Goal: Information Seeking & Learning: Check status

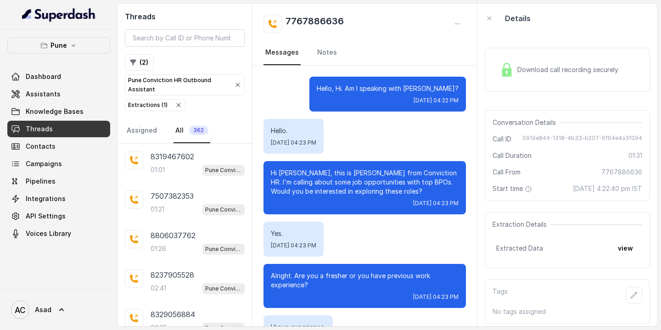
scroll to position [569, 0]
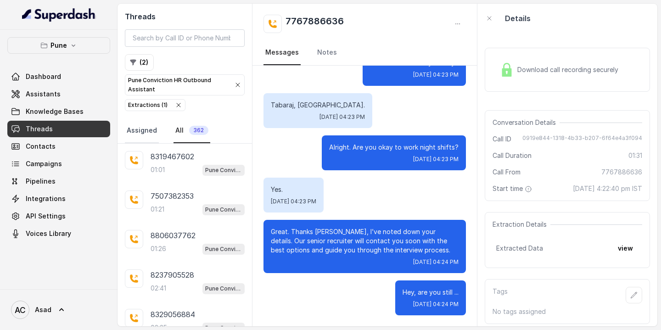
click at [139, 126] on link "Assigned" at bounding box center [142, 130] width 34 height 25
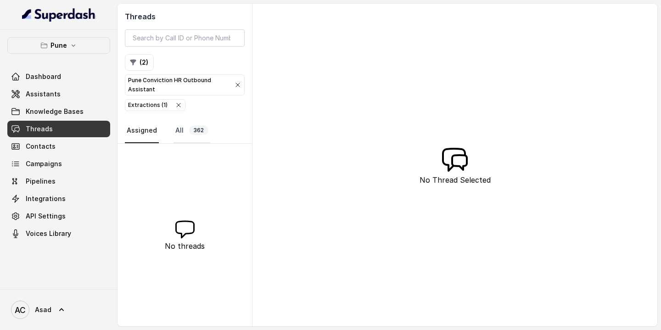
click at [198, 130] on span "362" at bounding box center [198, 130] width 19 height 9
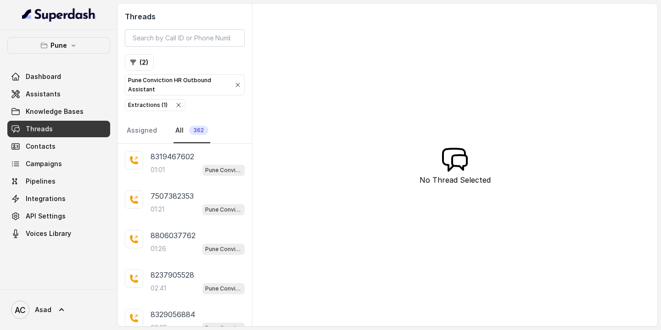
click at [151, 106] on div "Extractions ( 1 )" at bounding box center [147, 105] width 39 height 9
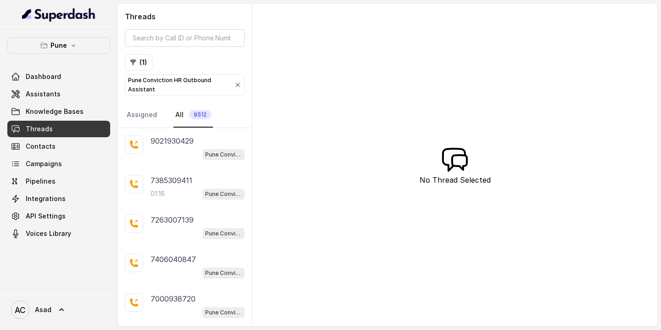
click at [207, 84] on p "Pune Conviction HR Outbound Assistant" at bounding box center [177, 85] width 99 height 18
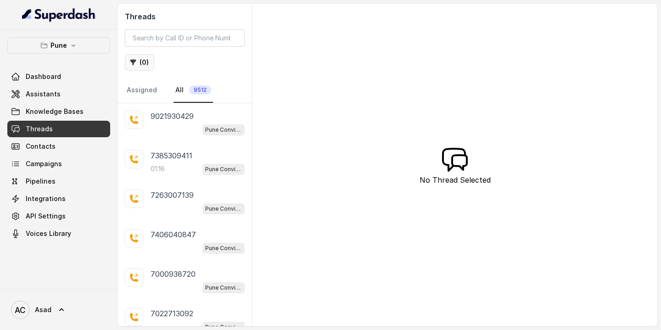
click at [137, 56] on button "( 0 )" at bounding box center [139, 62] width 29 height 17
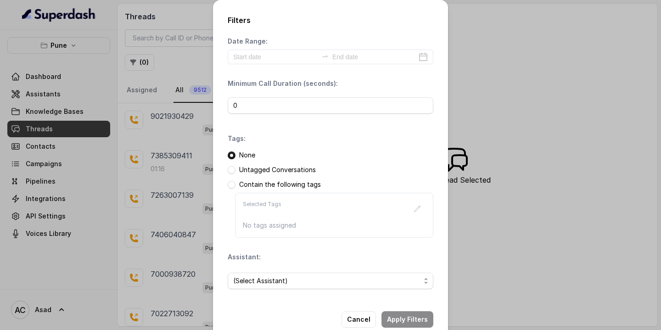
scroll to position [20, 0]
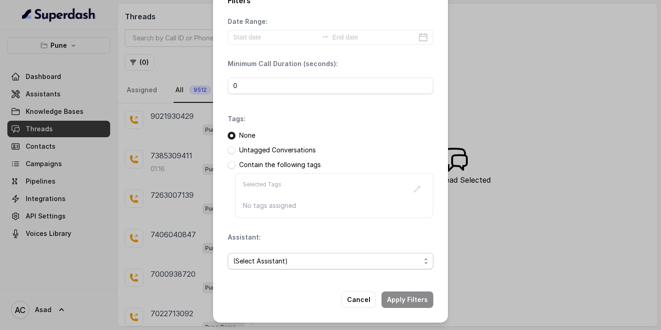
click at [269, 263] on span "(Select Assistant)" at bounding box center [326, 261] width 187 height 11
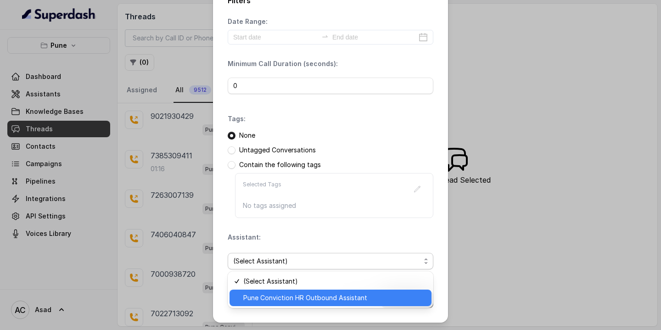
click at [253, 300] on span "Pune Conviction HR Outbound Assistant" at bounding box center [334, 297] width 183 height 11
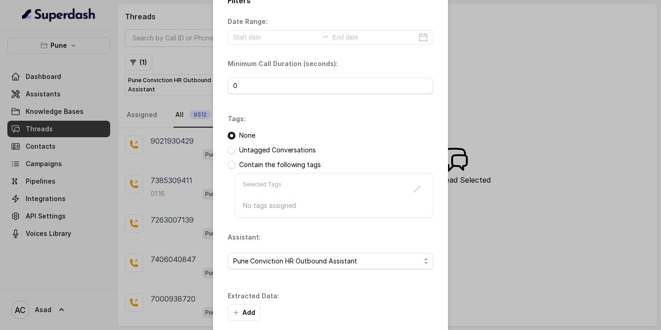
scroll to position [64, 0]
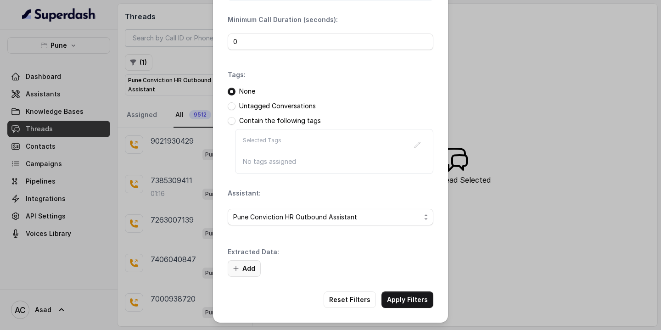
click at [248, 269] on button "Add" at bounding box center [244, 268] width 33 height 17
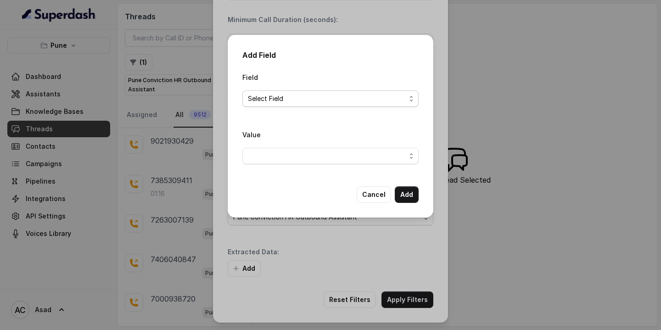
click at [297, 102] on span "Select Field" at bounding box center [327, 98] width 158 height 11
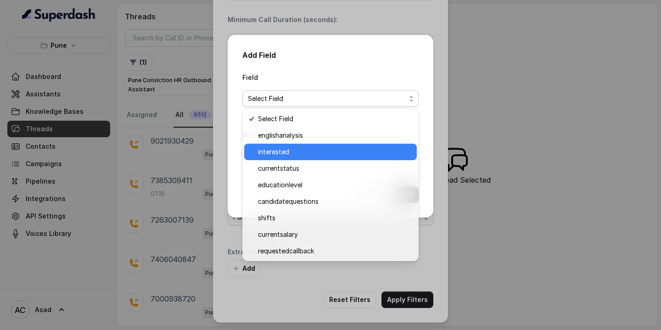
click at [280, 157] on span "interested" at bounding box center [334, 151] width 153 height 11
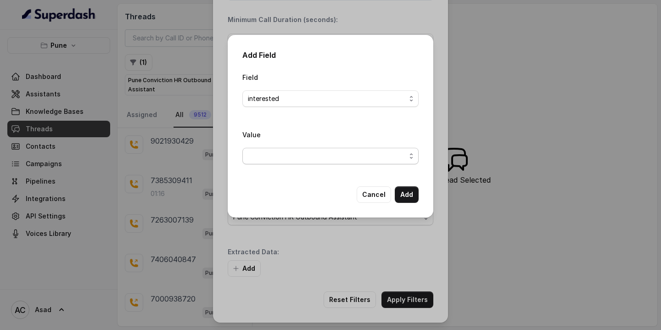
click at [307, 154] on span "button" at bounding box center [330, 156] width 176 height 17
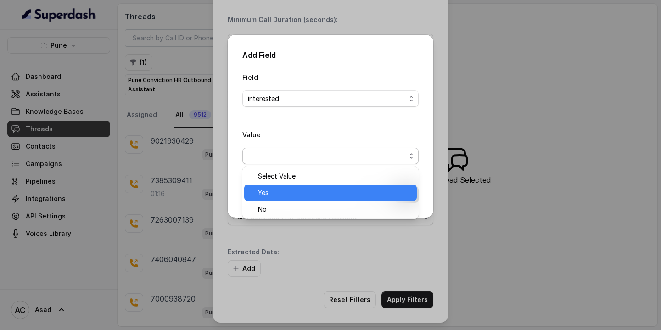
click at [268, 196] on span "Yes" at bounding box center [334, 192] width 153 height 11
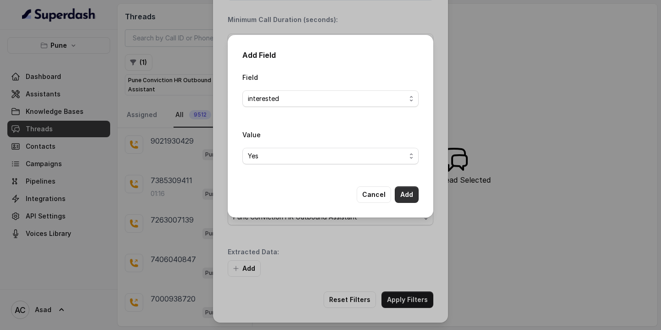
click at [407, 194] on button "Add" at bounding box center [407, 194] width 24 height 17
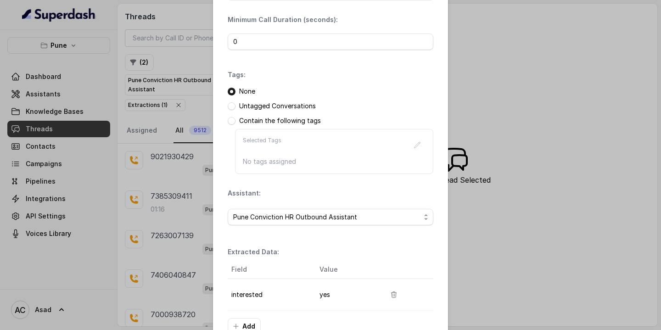
scroll to position [122, 0]
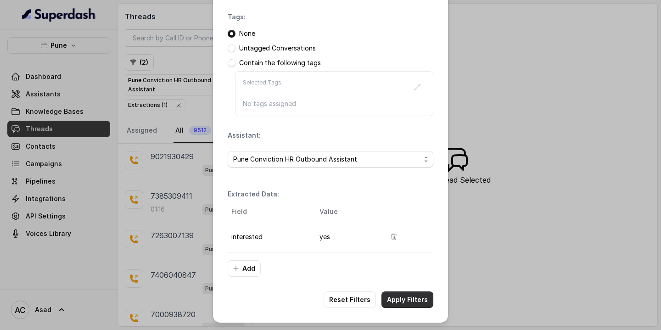
click at [412, 298] on button "Apply Filters" at bounding box center [407, 299] width 52 height 17
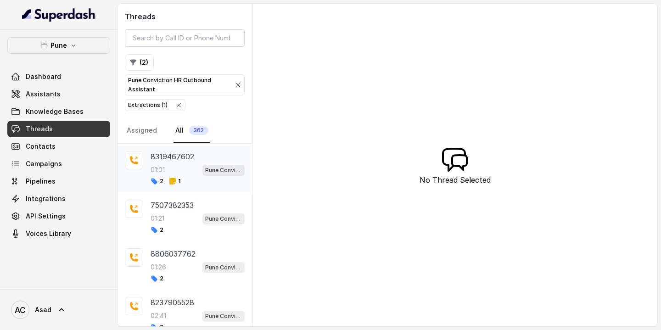
click at [175, 155] on p "8319467602" at bounding box center [173, 156] width 44 height 11
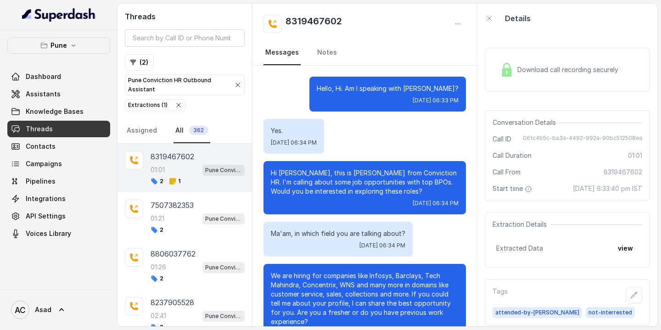
scroll to position [217, 0]
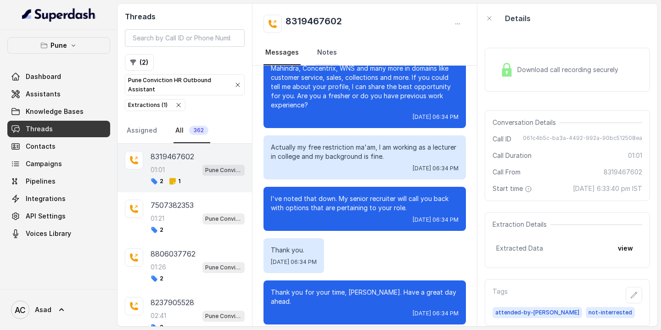
click at [325, 50] on link "Notes" at bounding box center [326, 52] width 23 height 25
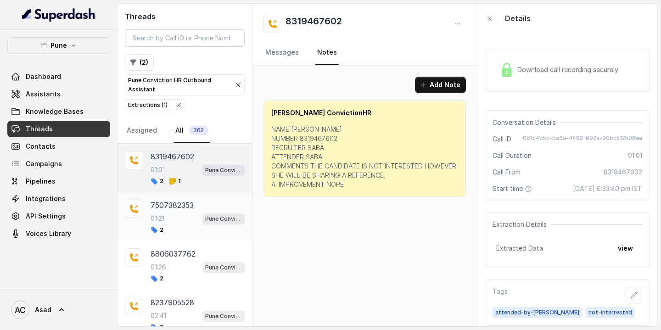
scroll to position [23, 0]
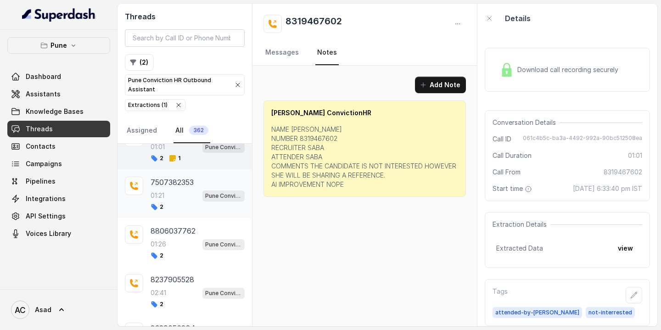
click at [166, 207] on div "2" at bounding box center [198, 206] width 94 height 7
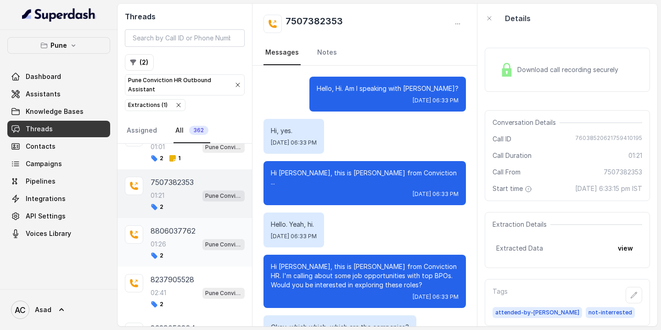
click at [173, 235] on p "8806037762" at bounding box center [173, 230] width 45 height 11
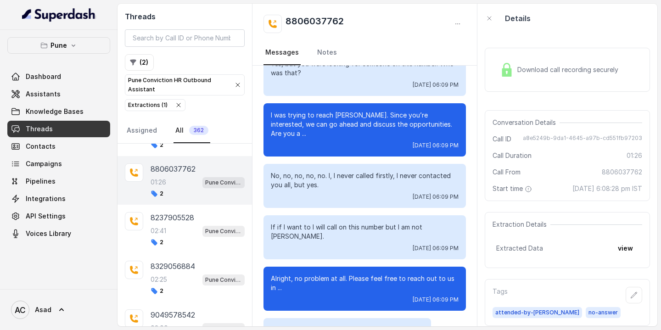
scroll to position [84, 0]
click at [168, 226] on div "02:41 Pune Conviction HR Outbound Assistant" at bounding box center [198, 231] width 94 height 12
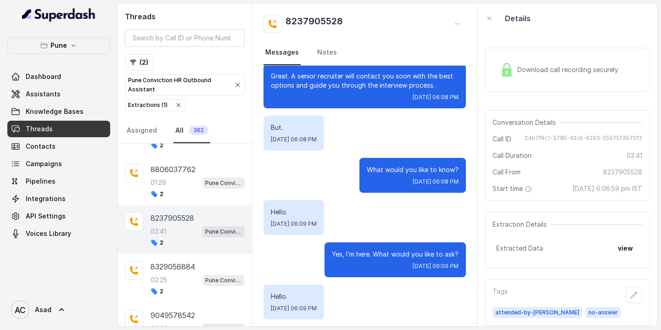
scroll to position [1131, 0]
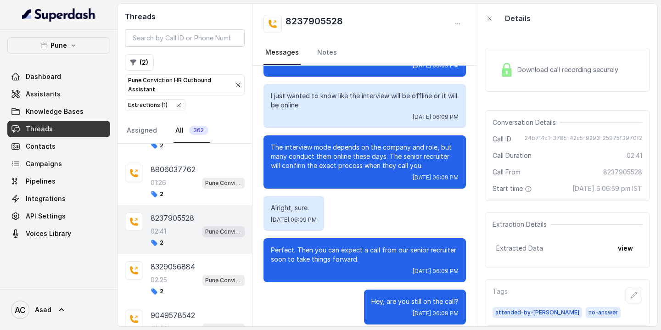
click at [177, 235] on div "02:41 Pune Conviction HR Outbound Assistant" at bounding box center [198, 231] width 94 height 12
click at [182, 274] on div "02:25 Pune Conviction HR Outbound Assistant" at bounding box center [198, 280] width 94 height 12
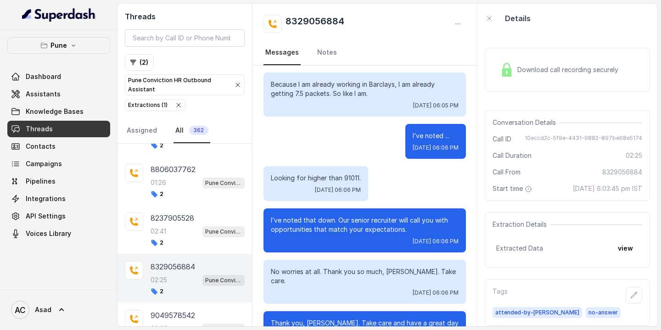
scroll to position [1351, 0]
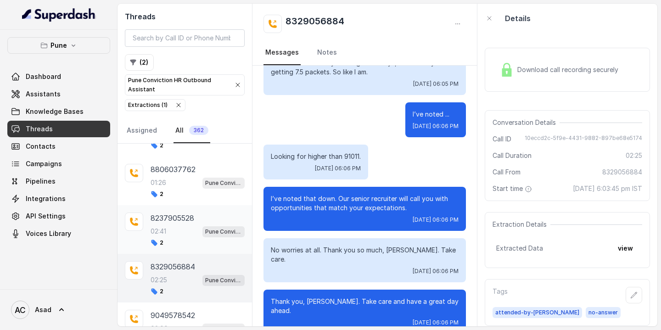
click at [155, 220] on p "8237905528" at bounding box center [173, 217] width 44 height 11
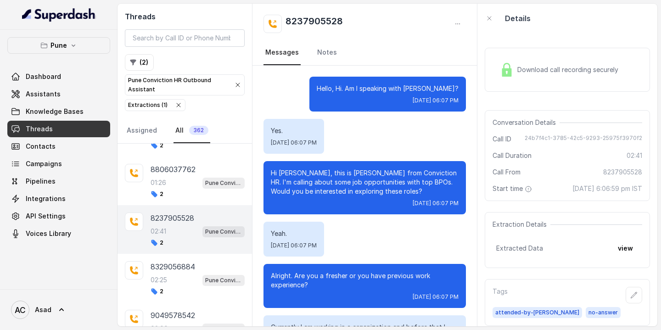
click at [603, 189] on span "[DATE] 6:06:59 pm IST" at bounding box center [607, 188] width 70 height 9
click at [599, 190] on span "[DATE] 6:06:59 pm IST" at bounding box center [607, 188] width 70 height 9
click at [581, 197] on div "Conversation Details Call ID 24b7f4c1-3785-42c5-9293-25975f3970f2 Call Duration…" at bounding box center [567, 155] width 165 height 91
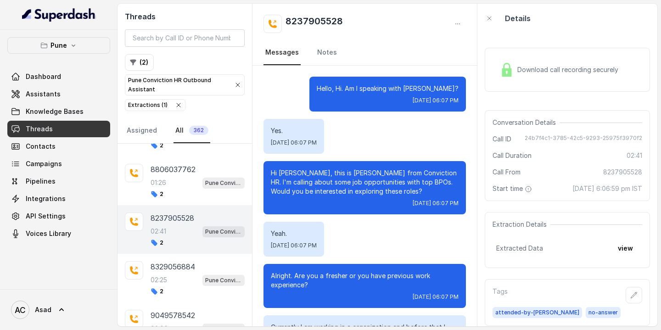
click at [315, 19] on h2 "8237905528" at bounding box center [313, 24] width 57 height 18
copy h2 "8237905528"
click at [169, 42] on input "search" at bounding box center [185, 37] width 120 height 17
paste input "8237905528"
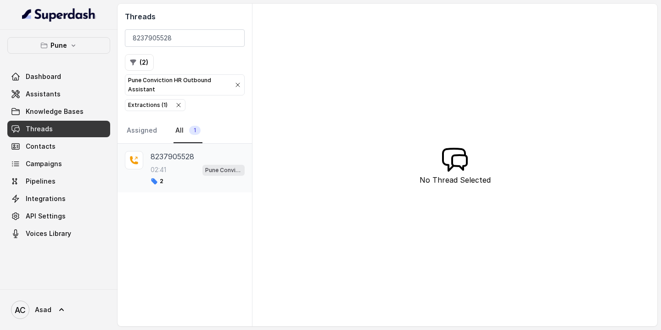
click at [165, 166] on p "02:41" at bounding box center [159, 169] width 16 height 9
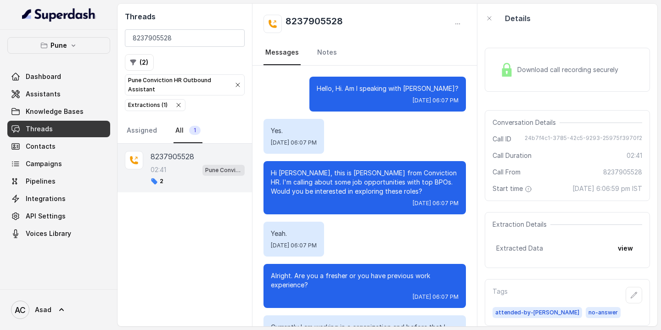
scroll to position [1131, 0]
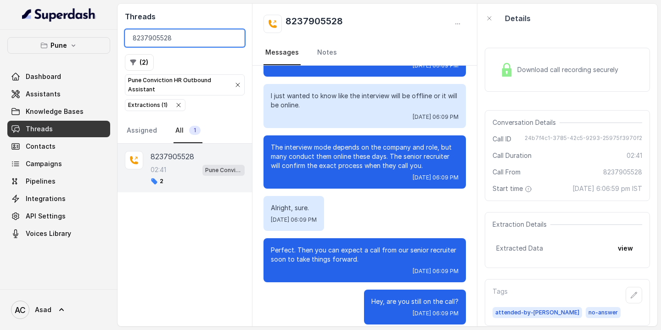
click at [189, 36] on input "8237905528" at bounding box center [185, 37] width 120 height 17
paste input "9552607416"
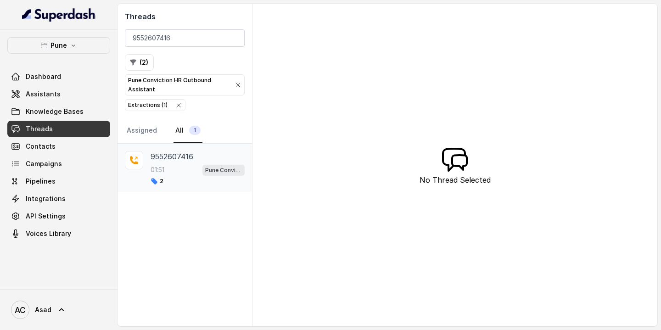
click at [169, 162] on div "9552607416 01:51 Pune Conviction HR Outbound Assistant 2" at bounding box center [198, 168] width 94 height 34
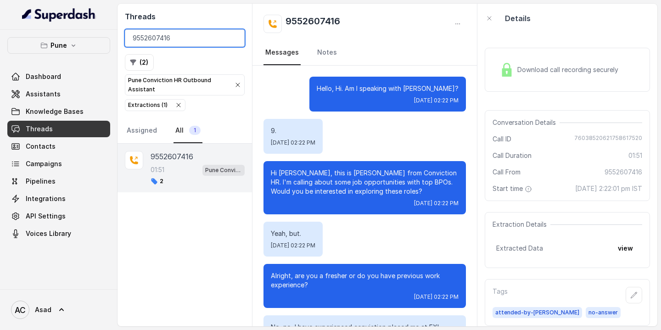
click at [178, 41] on input "9552607416" at bounding box center [185, 37] width 120 height 17
paste input "8669184364"
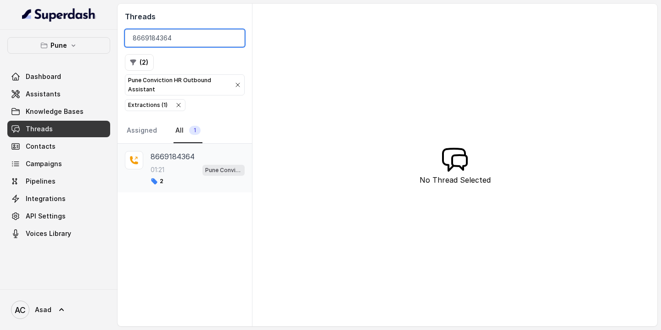
type input "8669184364"
click at [182, 168] on div "01:21 Pune Conviction HR Outbound Assistant" at bounding box center [198, 170] width 94 height 12
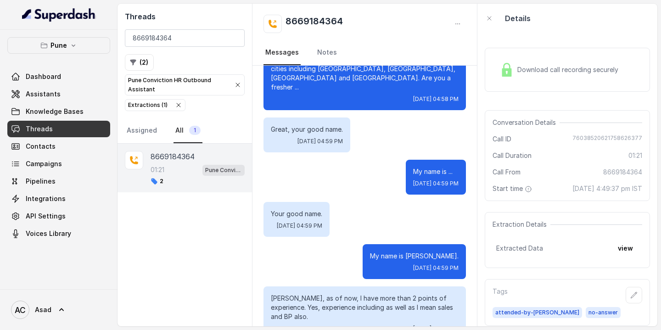
scroll to position [699, 0]
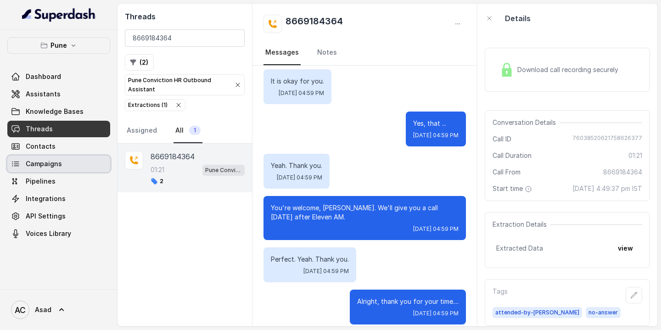
click at [39, 164] on span "Campaigns" at bounding box center [44, 163] width 36 height 9
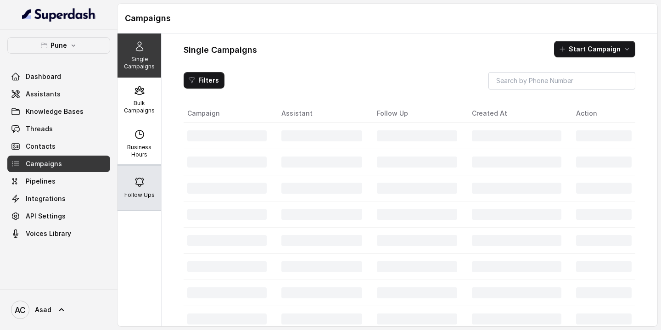
click at [145, 179] on icon at bounding box center [139, 182] width 11 height 11
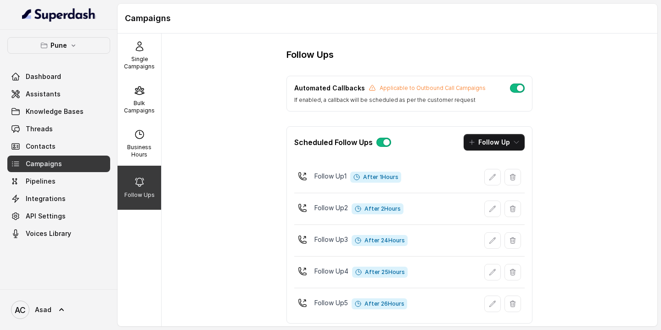
scroll to position [19, 0]
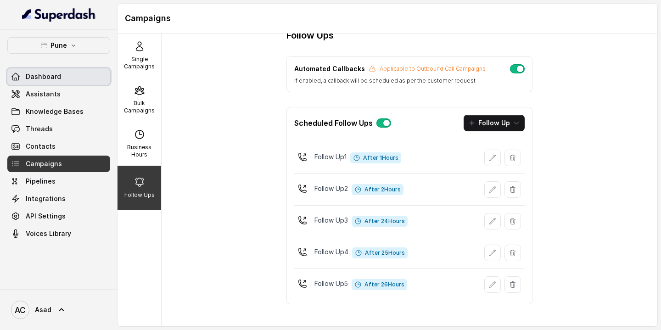
click at [55, 77] on span "Dashboard" at bounding box center [43, 76] width 35 height 9
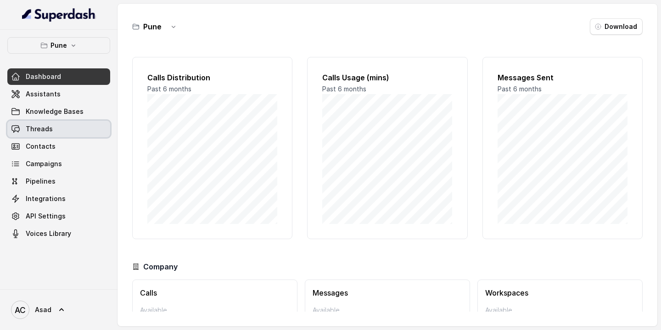
click at [46, 131] on span "Threads" at bounding box center [39, 128] width 27 height 9
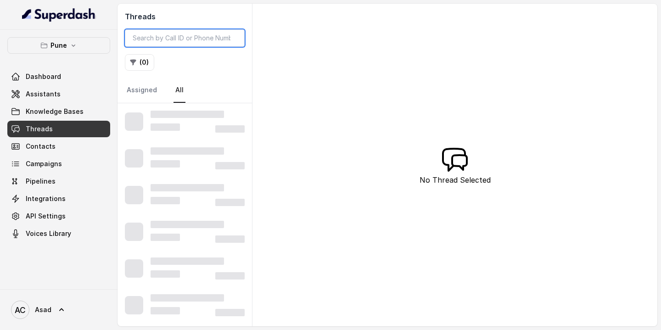
click at [173, 40] on input "search" at bounding box center [185, 37] width 120 height 17
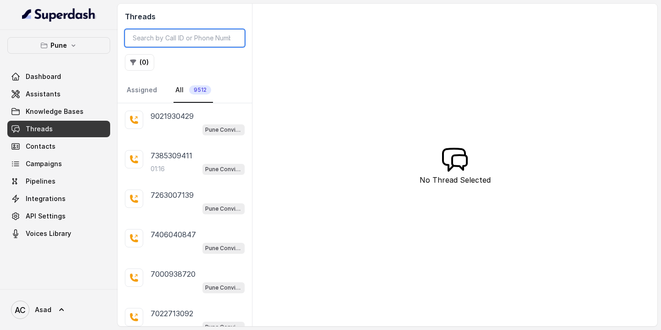
paste input "7972132720"
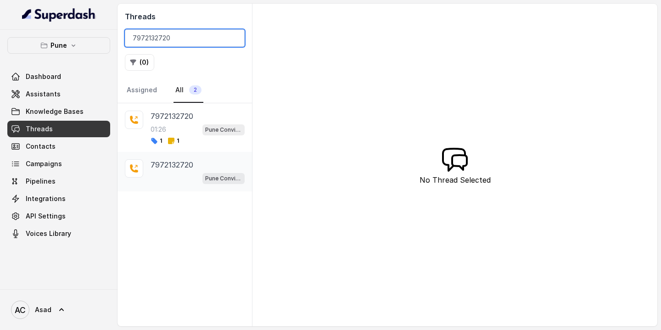
type input "7972132720"
click at [183, 167] on p "7972132720" at bounding box center [172, 164] width 43 height 11
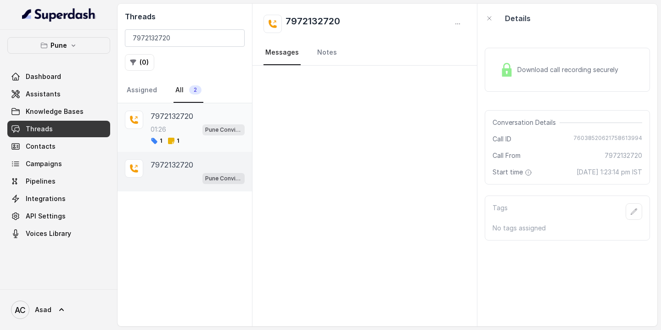
click at [186, 120] on p "7972132720" at bounding box center [172, 116] width 43 height 11
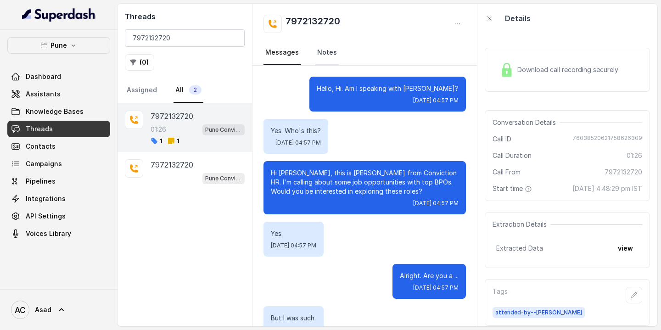
click at [323, 56] on link "Notes" at bounding box center [326, 52] width 23 height 25
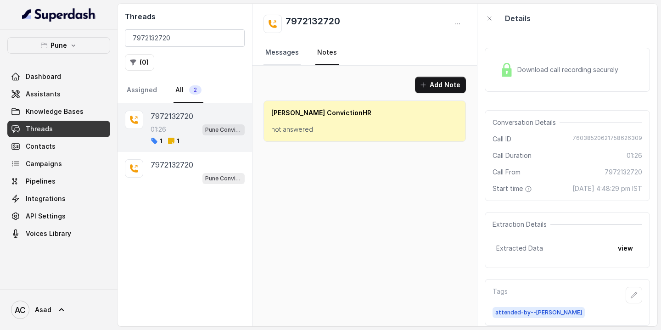
click at [284, 51] on link "Messages" at bounding box center [281, 52] width 37 height 25
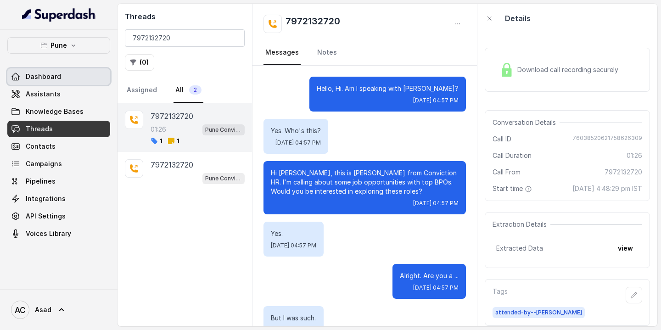
click at [39, 75] on span "Dashboard" at bounding box center [43, 76] width 35 height 9
